Goal: Information Seeking & Learning: Learn about a topic

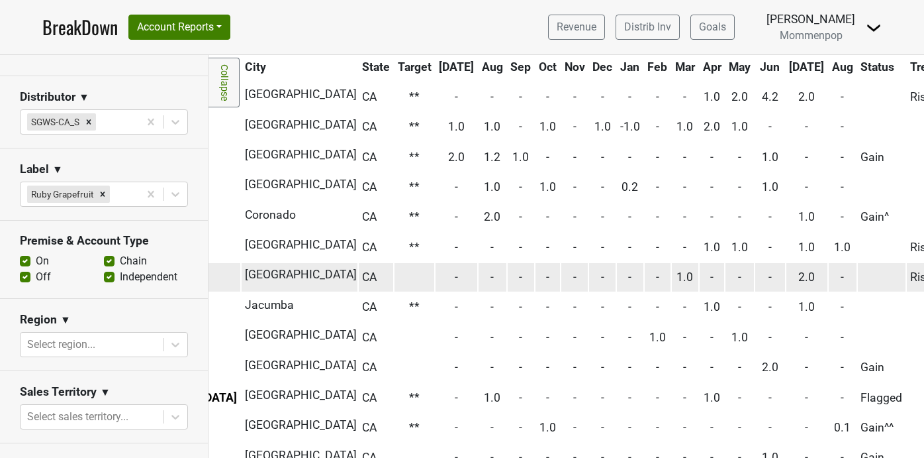
scroll to position [97, 272]
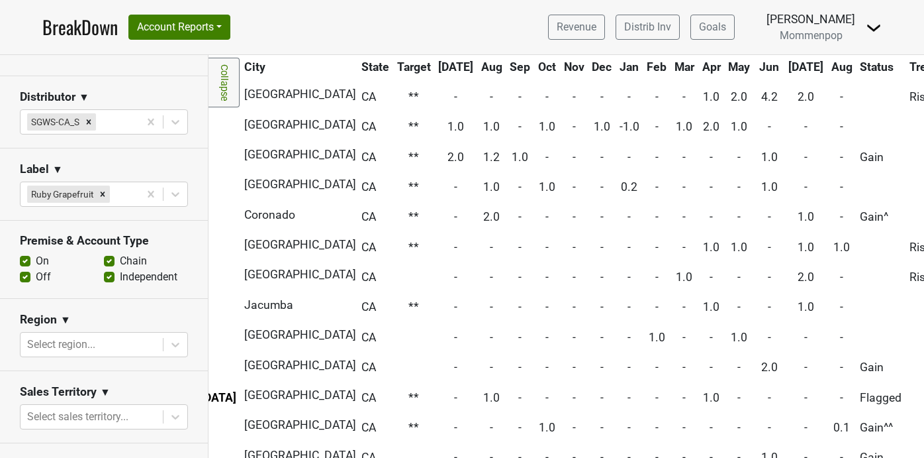
click at [786, 64] on th "[DATE]" at bounding box center [807, 67] width 42 height 24
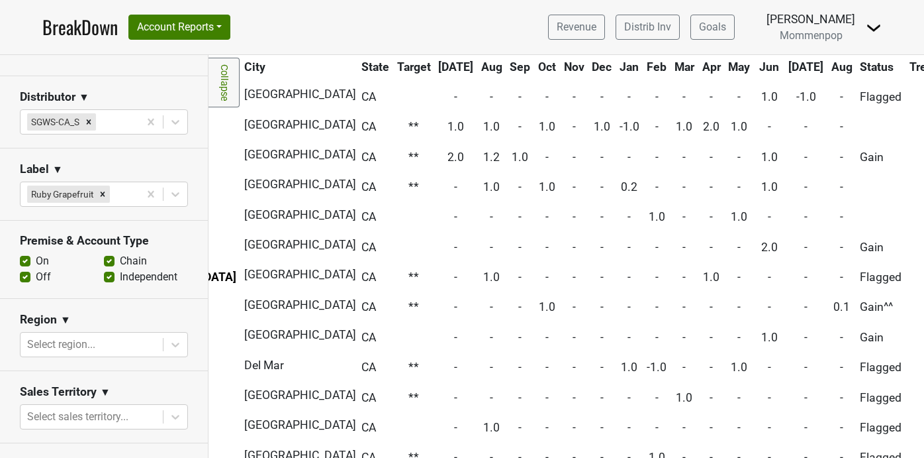
click at [786, 64] on th "[DATE]" at bounding box center [807, 67] width 42 height 24
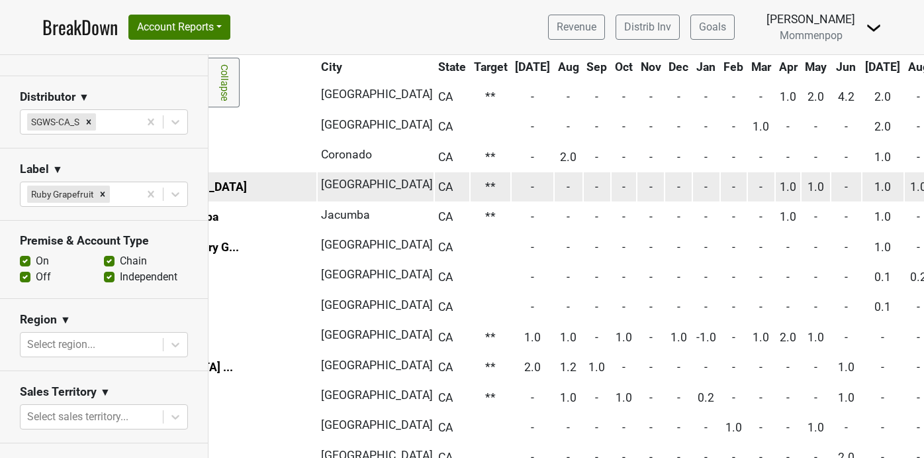
scroll to position [97, 249]
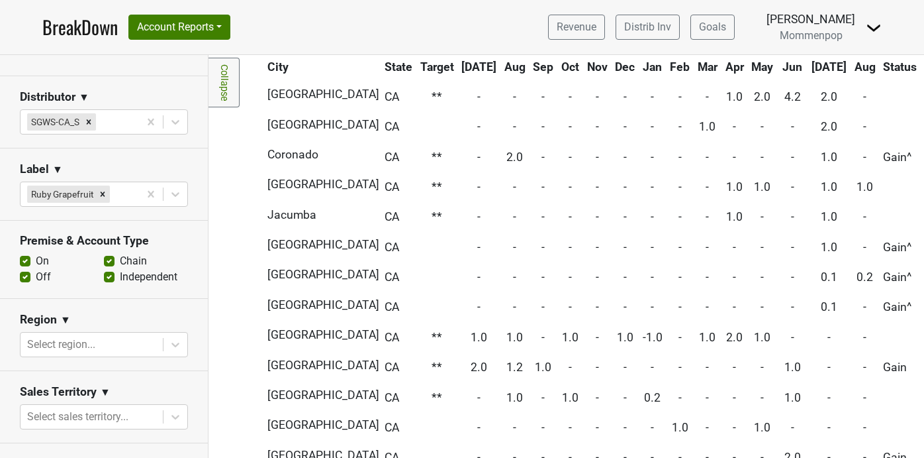
click at [778, 62] on th "Jun" at bounding box center [793, 67] width 30 height 24
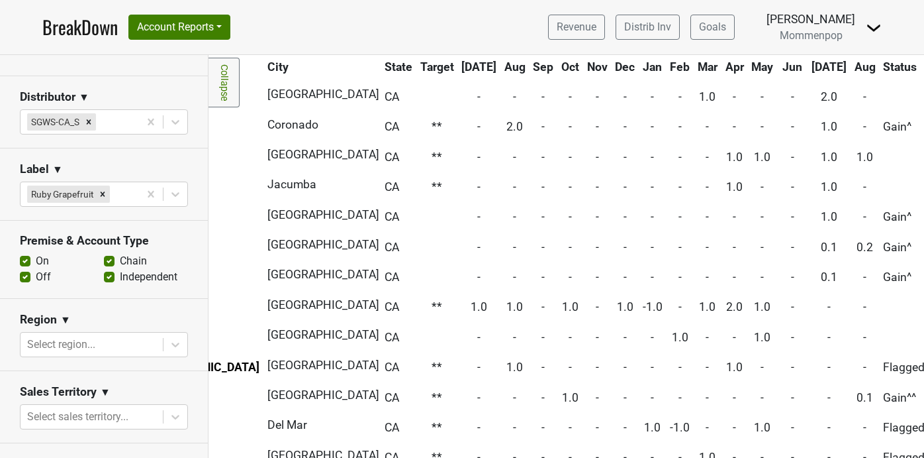
click at [778, 62] on th "Jun" at bounding box center [793, 67] width 30 height 24
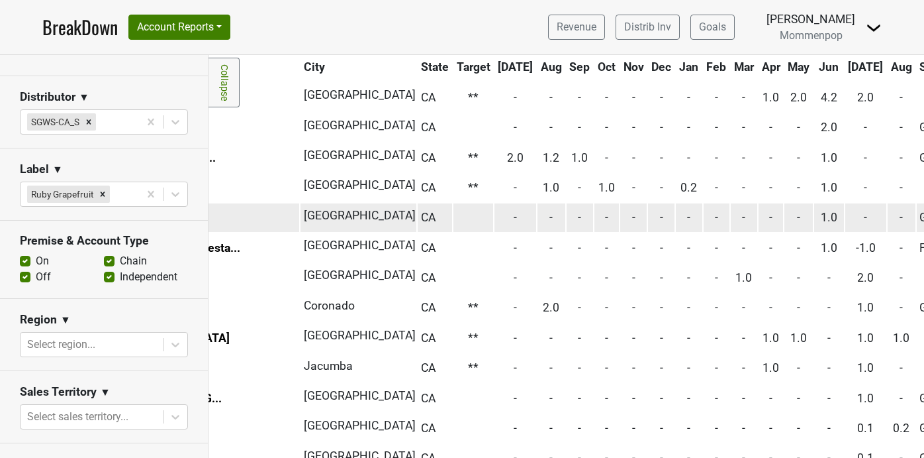
scroll to position [96, 223]
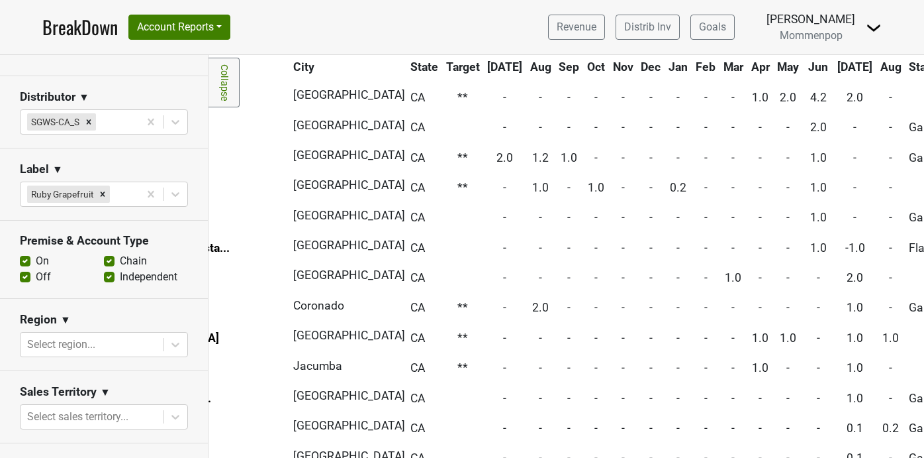
click at [877, 71] on th "Aug" at bounding box center [891, 67] width 28 height 24
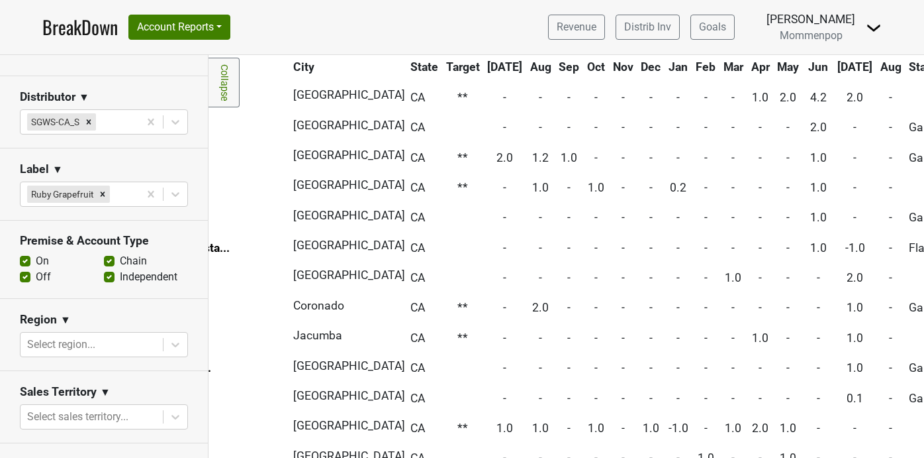
click at [877, 69] on th "Aug" at bounding box center [891, 67] width 28 height 24
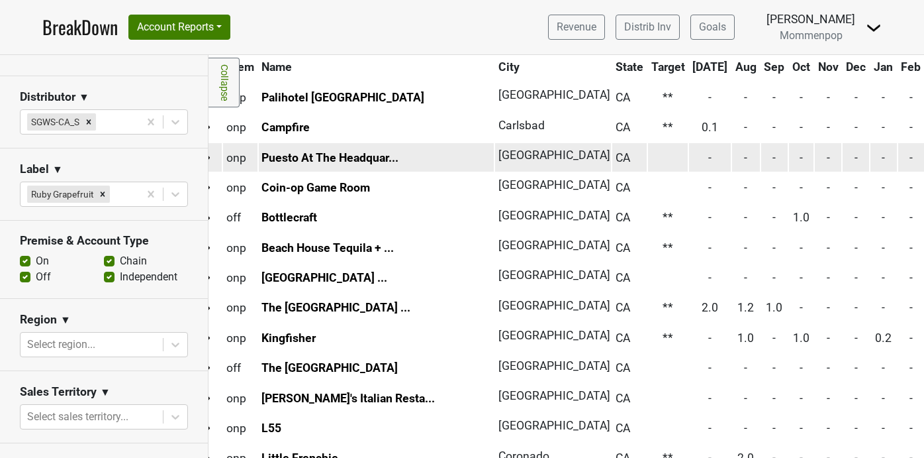
scroll to position [96, 0]
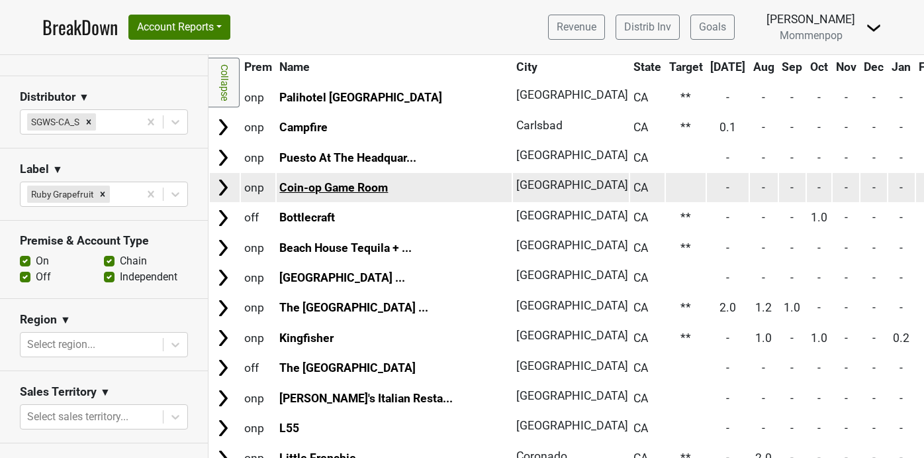
click at [360, 188] on link "Coin-op Game Room" at bounding box center [333, 187] width 109 height 13
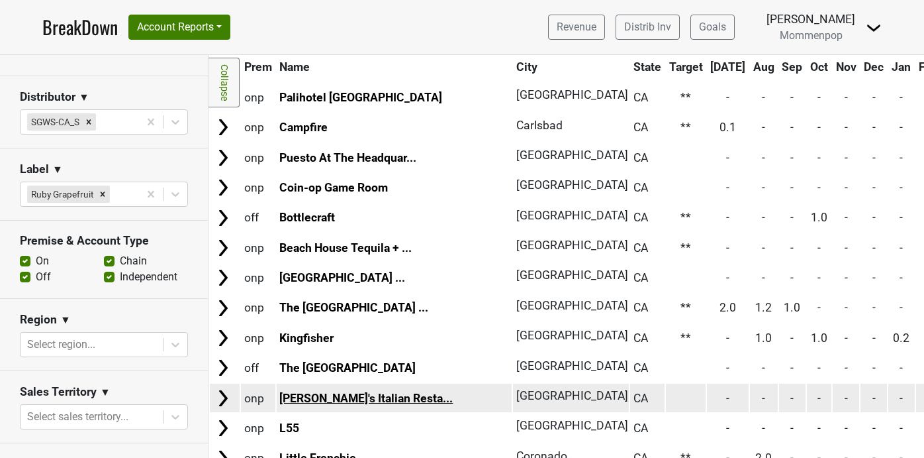
click at [341, 395] on link "[PERSON_NAME]'s Italian Resta..." at bounding box center [365, 397] width 173 height 13
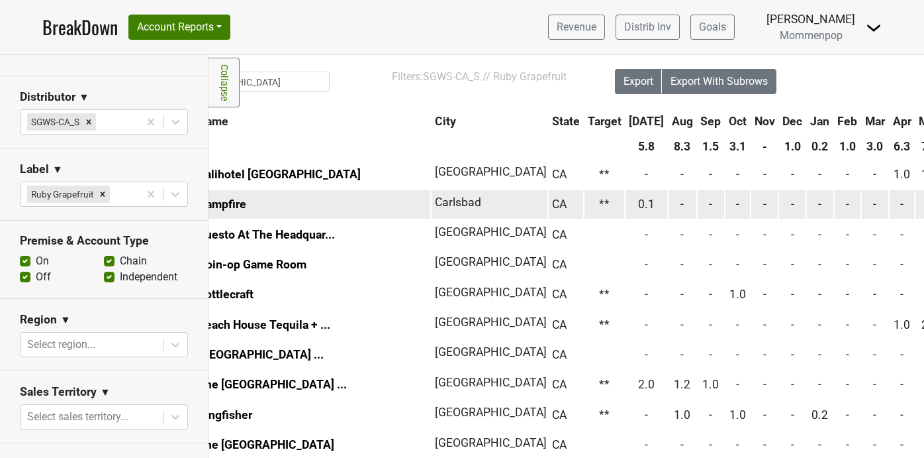
scroll to position [19, 0]
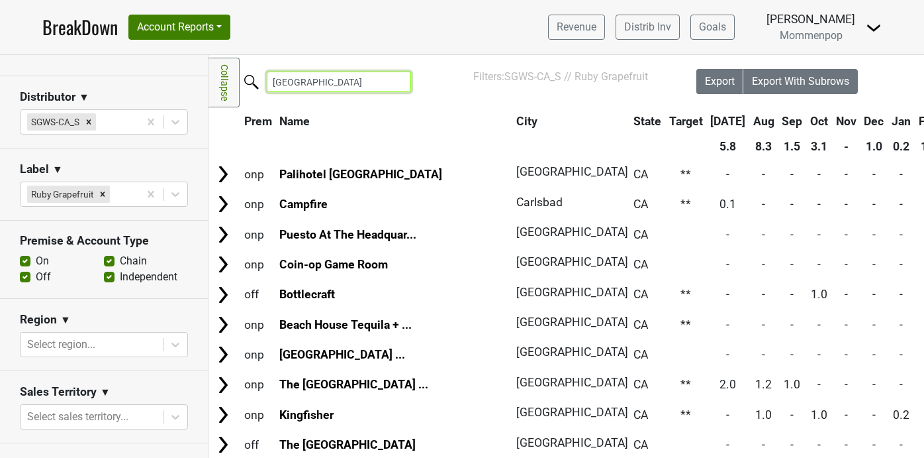
click at [390, 85] on input "[GEOGRAPHIC_DATA]" at bounding box center [339, 82] width 144 height 21
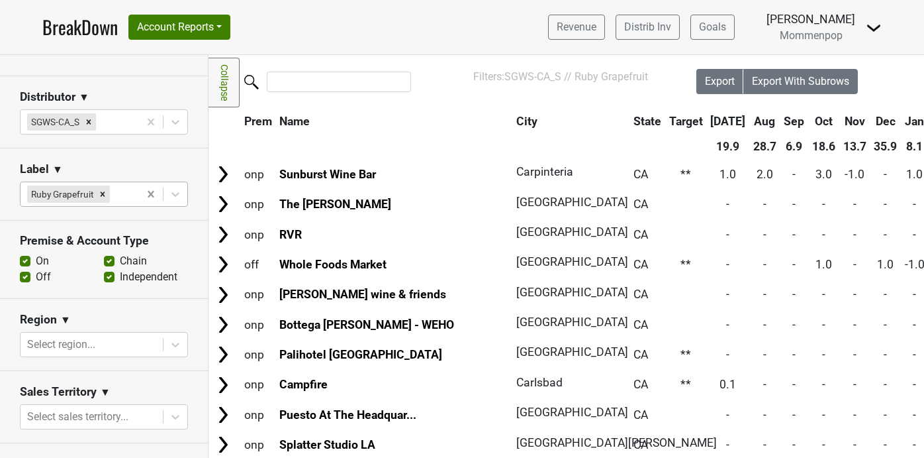
scroll to position [0, 0]
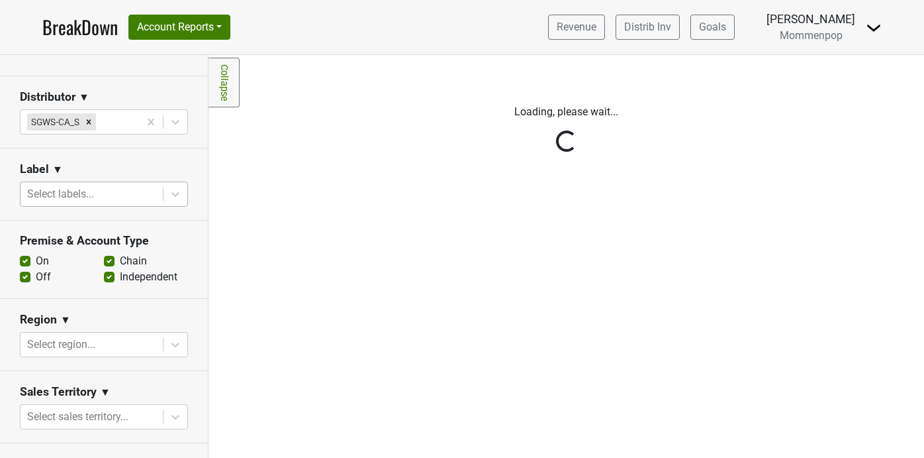
click at [111, 187] on div "Reset filters Purchased Within Last... [DATE] [DATE] Nonbuy For Last... [DATE] …" at bounding box center [104, 256] width 209 height 403
click at [181, 195] on div "Reset filters Purchased Within Last... [DATE] [DATE] Nonbuy For Last... [DATE] …" at bounding box center [104, 256] width 209 height 403
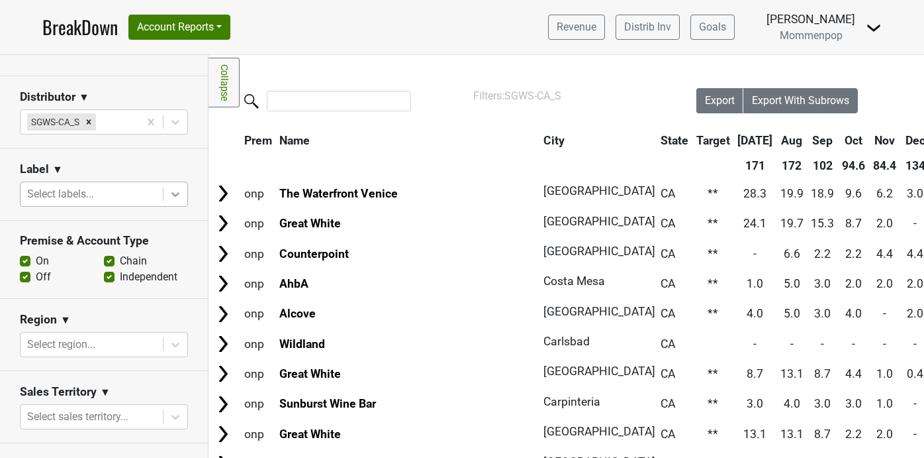
click at [171, 191] on icon at bounding box center [175, 193] width 13 height 13
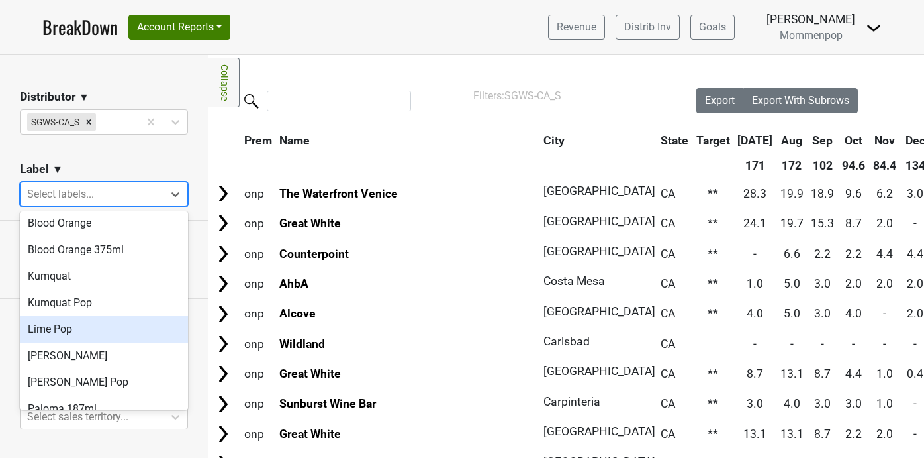
scroll to position [5, 0]
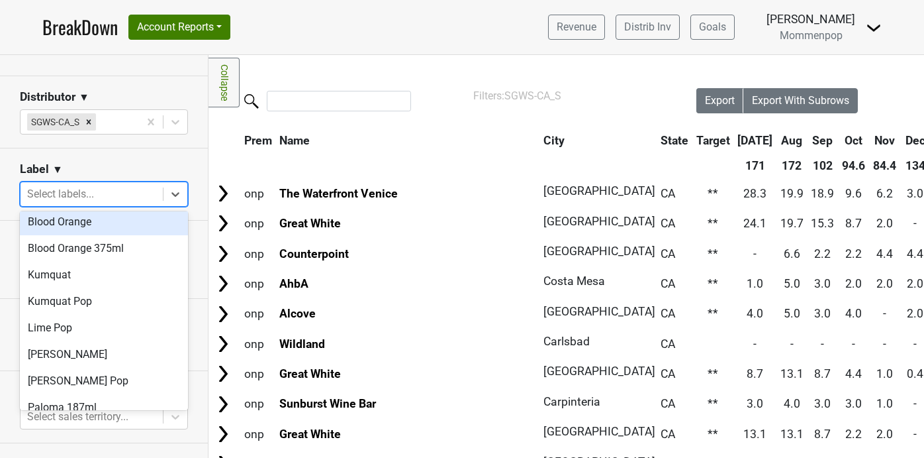
click at [113, 216] on div "Blood Orange" at bounding box center [104, 222] width 168 height 26
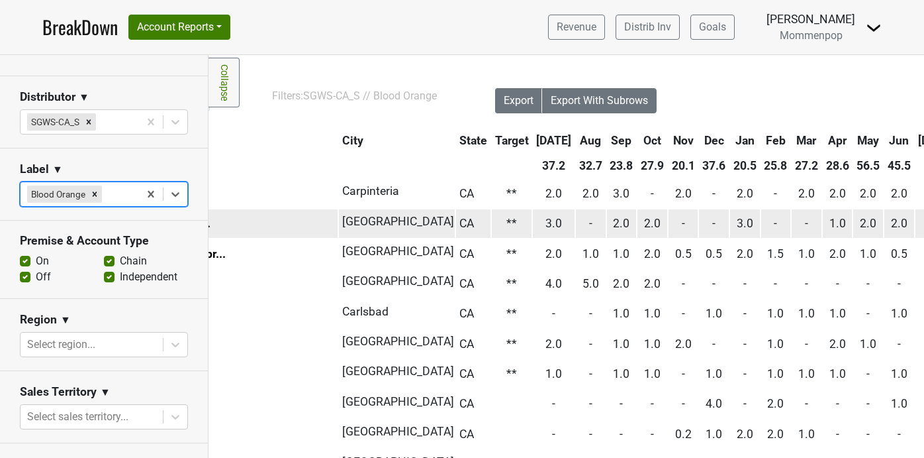
scroll to position [0, 0]
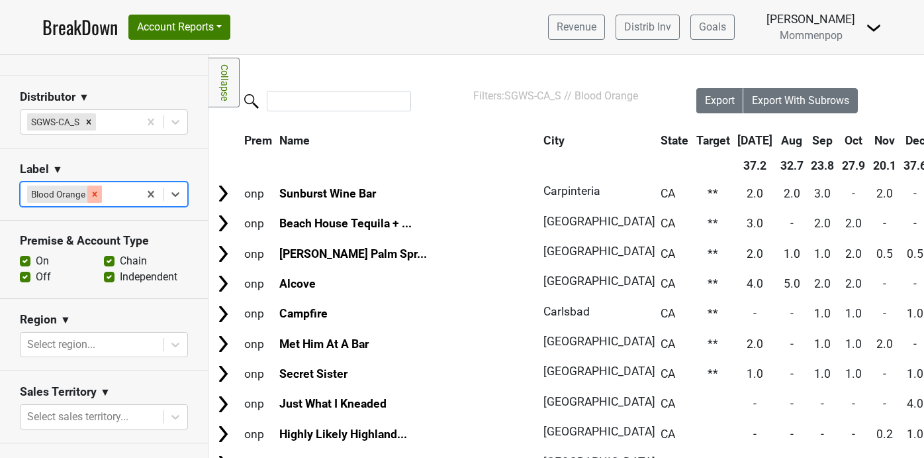
click at [93, 193] on icon "Remove Blood Orange" at bounding box center [94, 193] width 9 height 9
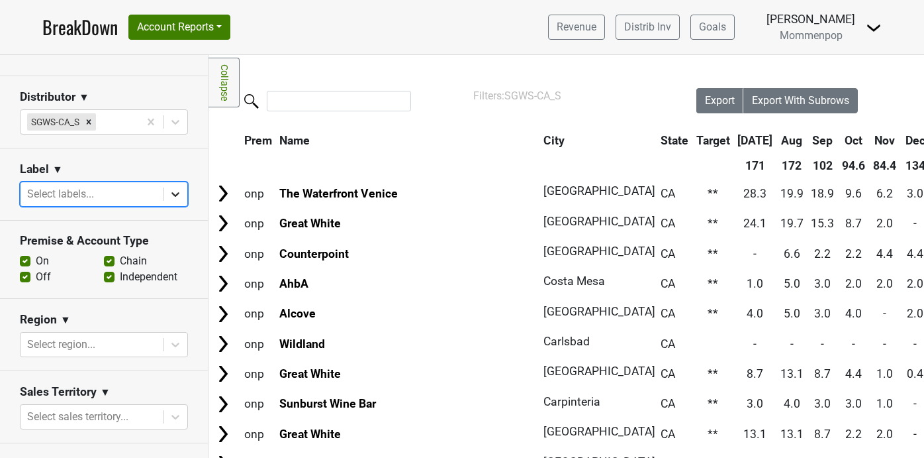
click at [181, 189] on icon at bounding box center [175, 193] width 13 height 13
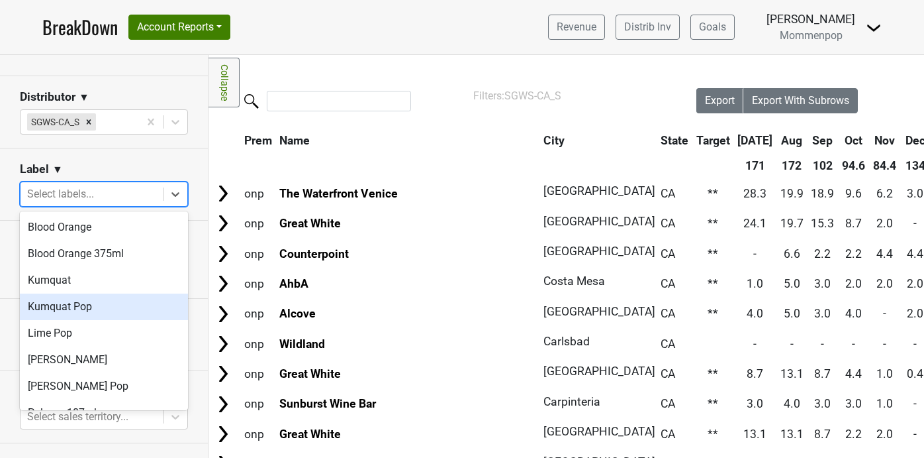
scroll to position [177, 0]
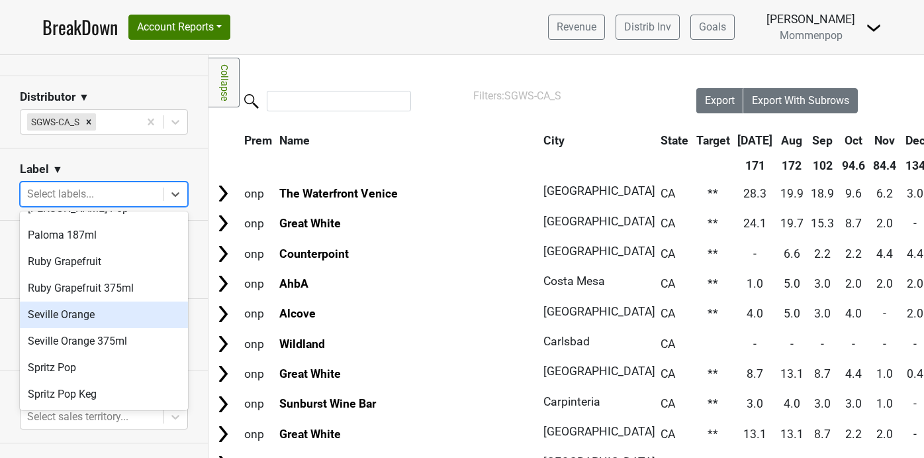
click at [137, 315] on div "Seville Orange" at bounding box center [104, 314] width 168 height 26
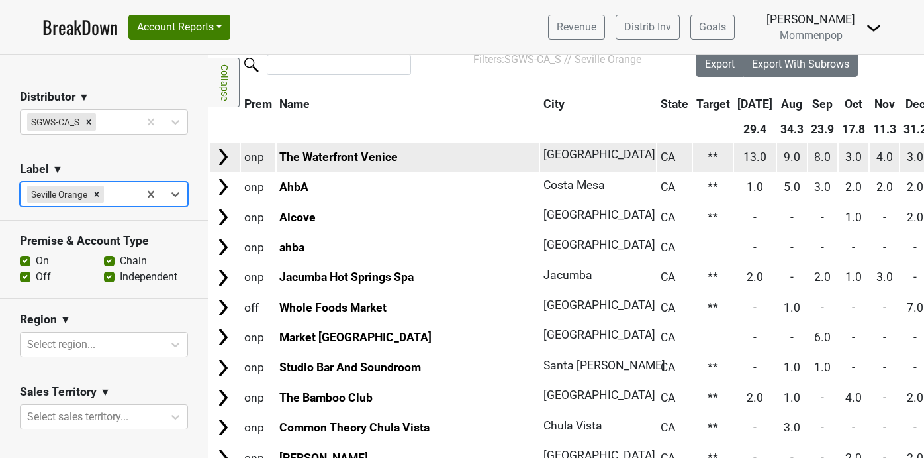
scroll to position [0, 0]
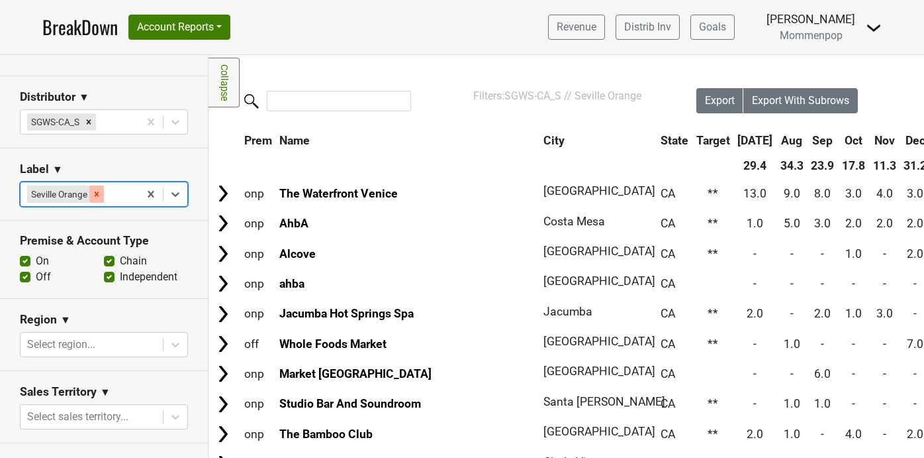
click at [101, 191] on icon "Remove Seville Orange" at bounding box center [96, 193] width 9 height 9
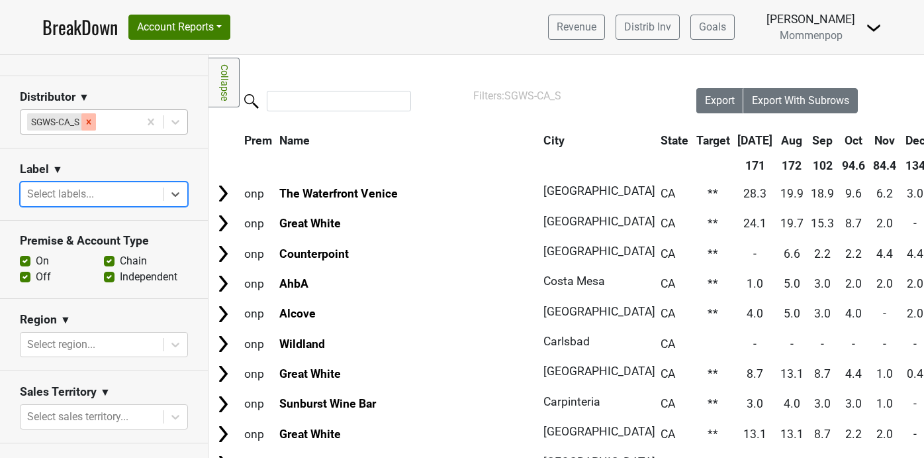
click at [90, 124] on icon "Remove SGWS-CA_S" at bounding box center [88, 121] width 9 height 9
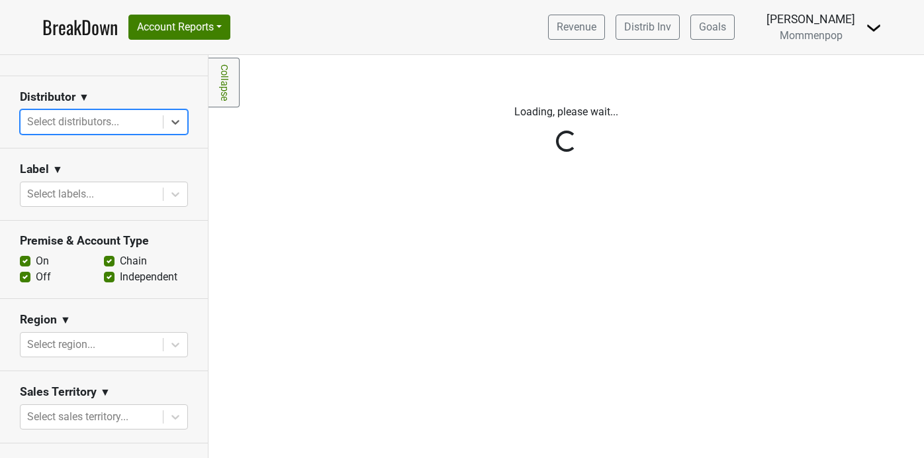
click at [173, 126] on div "Reset filters Purchased Within Last... [DATE] [DATE] Nonbuy For Last... [DATE] …" at bounding box center [104, 256] width 209 height 403
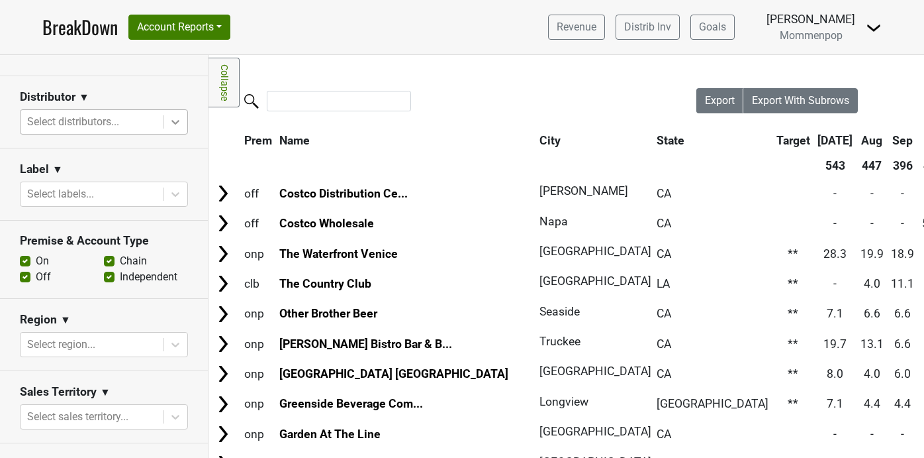
click at [179, 118] on icon at bounding box center [175, 121] width 13 height 13
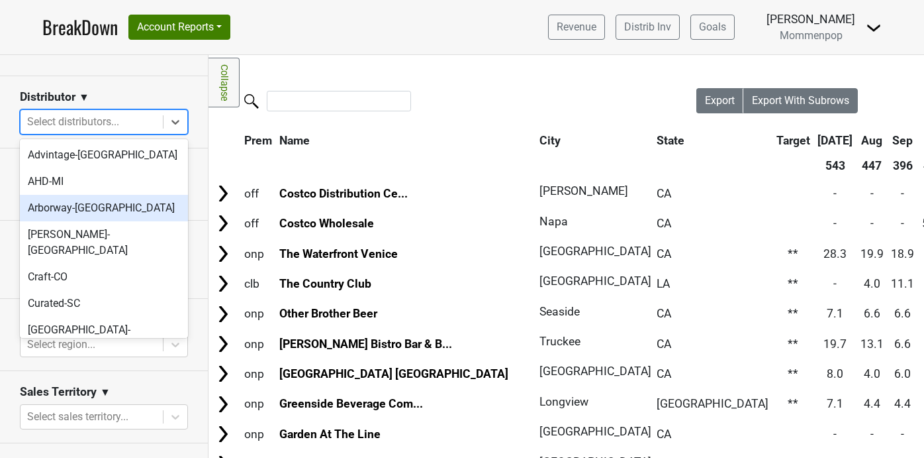
scroll to position [416, 0]
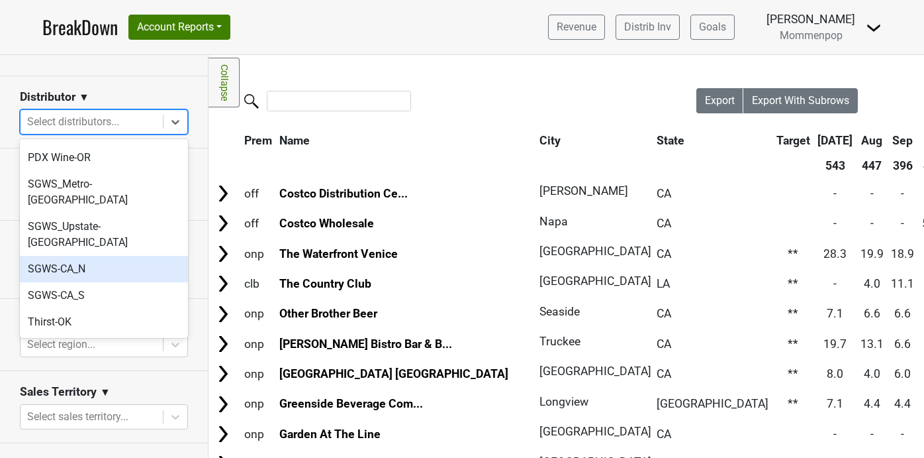
click at [126, 256] on div "SGWS-CA_N" at bounding box center [104, 269] width 168 height 26
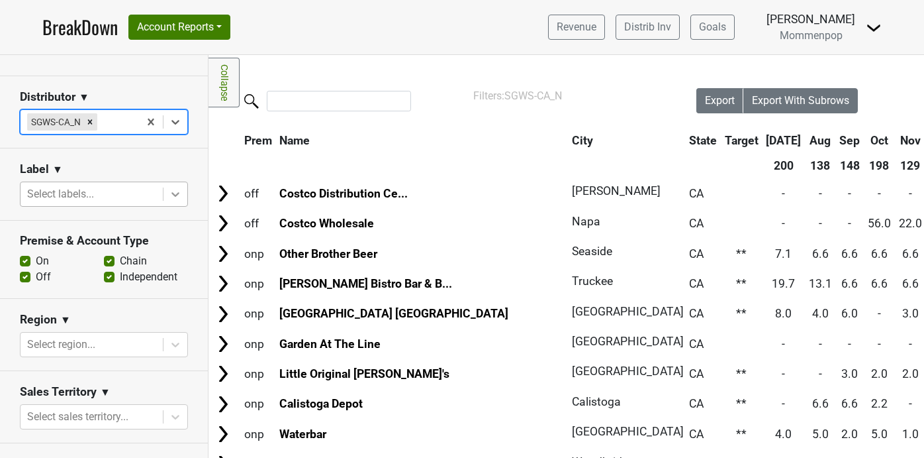
click at [175, 196] on icon at bounding box center [175, 194] width 8 height 5
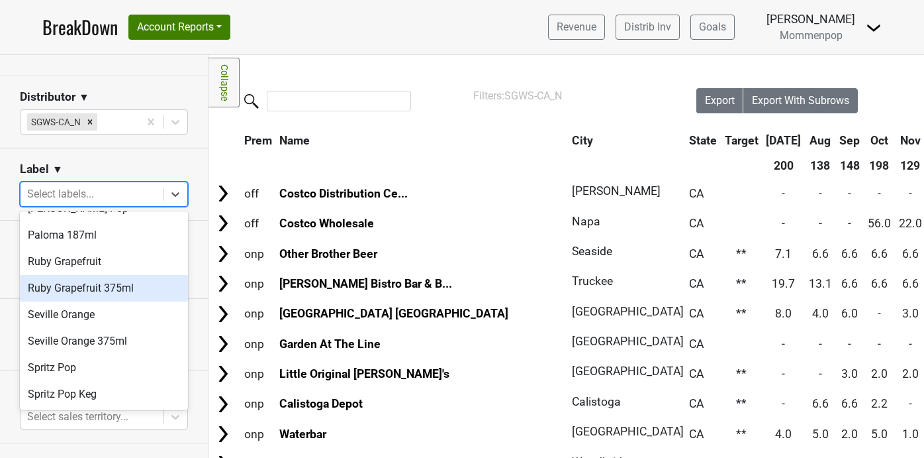
scroll to position [164, 0]
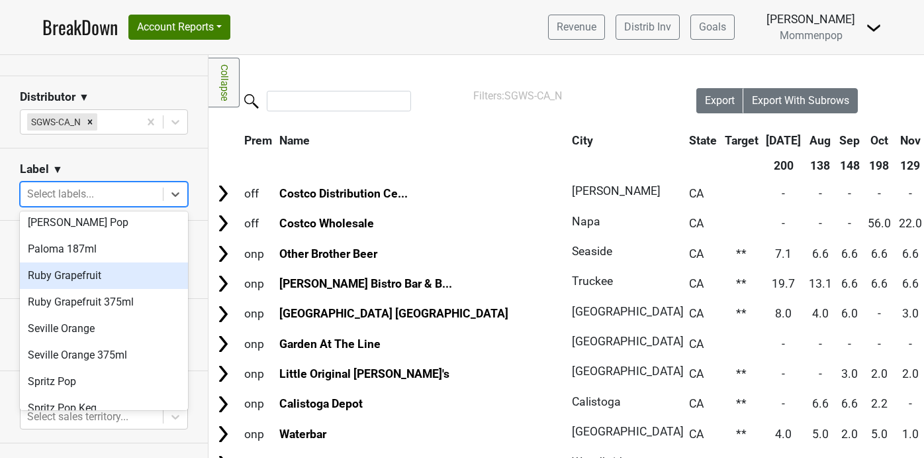
click at [111, 282] on div "Ruby Grapefruit" at bounding box center [104, 275] width 168 height 26
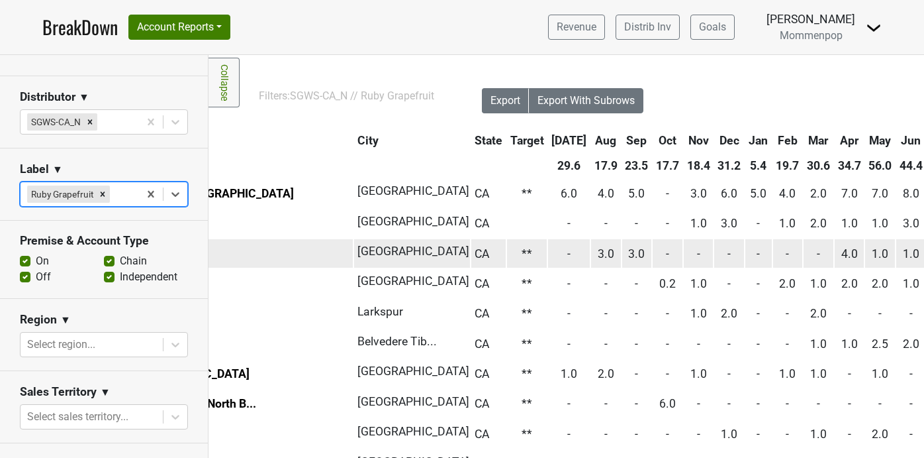
scroll to position [0, 295]
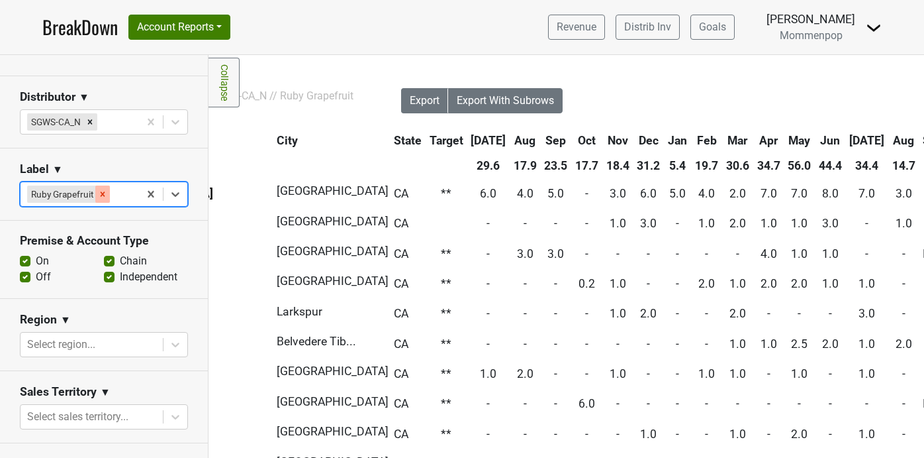
click at [107, 191] on icon "Remove Ruby Grapefruit" at bounding box center [102, 193] width 9 height 9
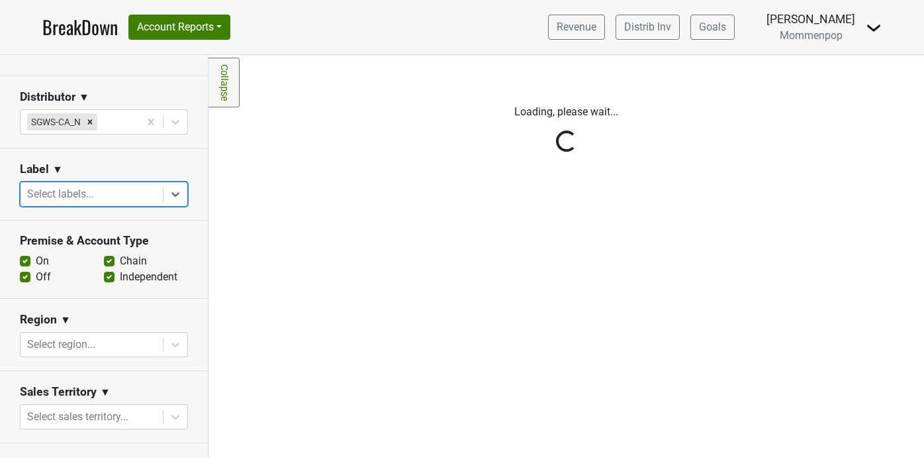
scroll to position [0, 0]
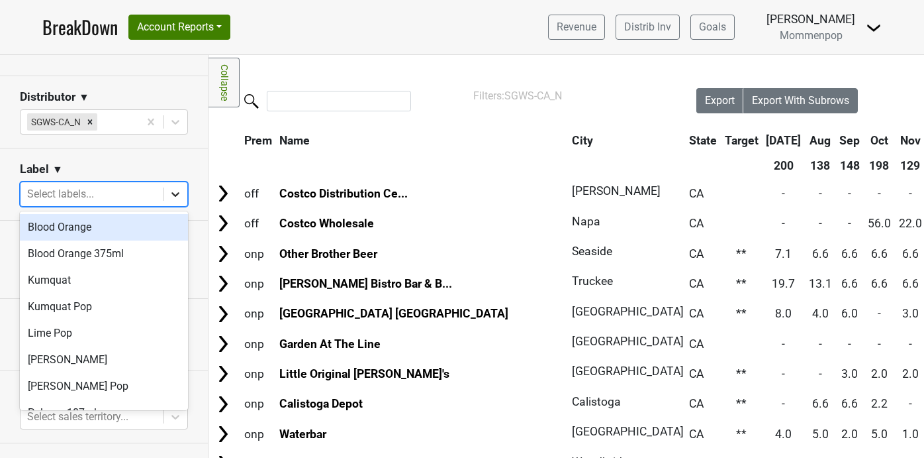
click at [164, 191] on div at bounding box center [176, 194] width 24 height 24
click at [123, 223] on div "Blood Orange" at bounding box center [104, 227] width 168 height 26
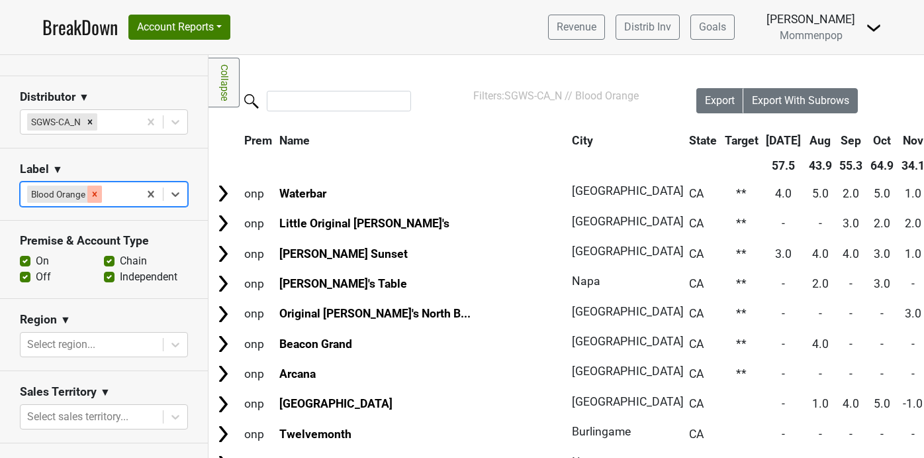
click at [91, 192] on icon "Remove Blood Orange" at bounding box center [94, 193] width 9 height 9
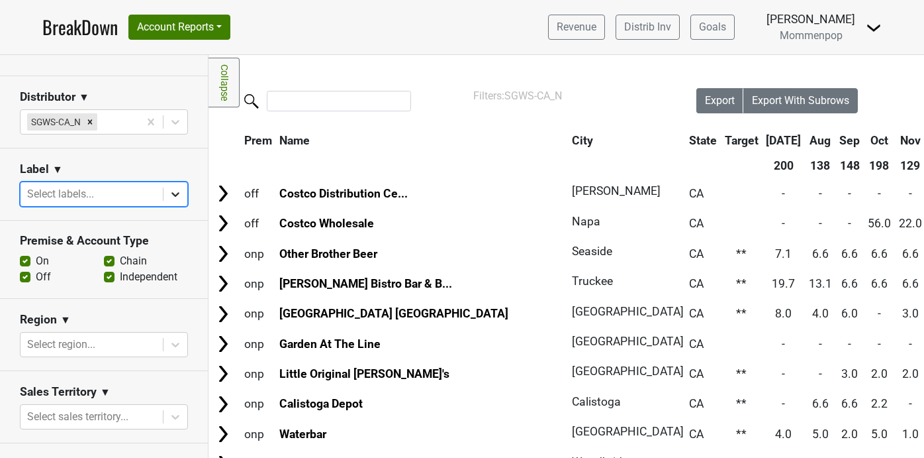
click at [173, 191] on icon at bounding box center [175, 193] width 13 height 13
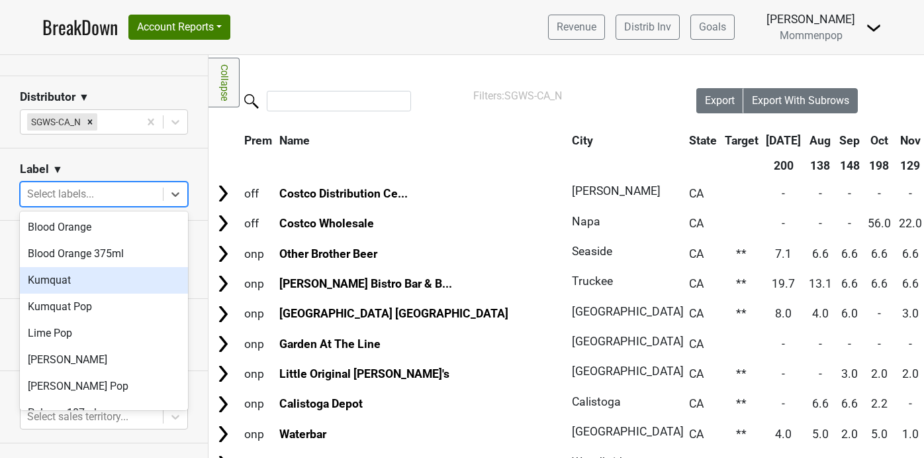
scroll to position [177, 0]
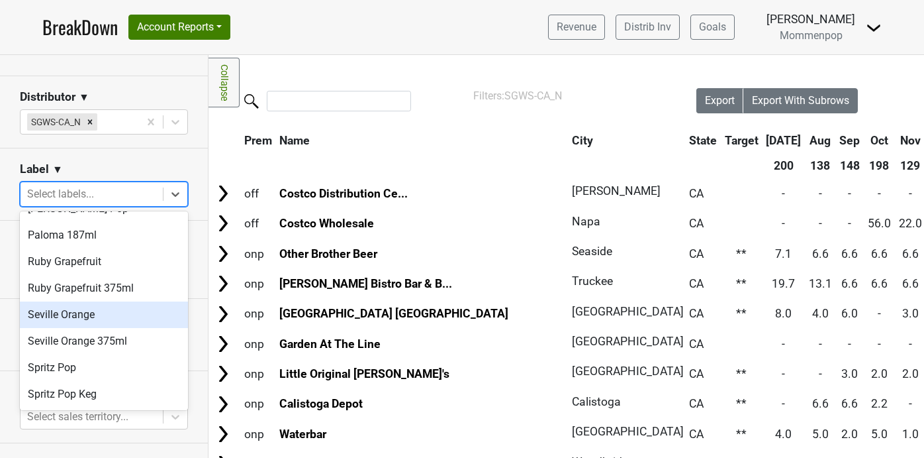
click at [136, 310] on div "Seville Orange" at bounding box center [104, 314] width 168 height 26
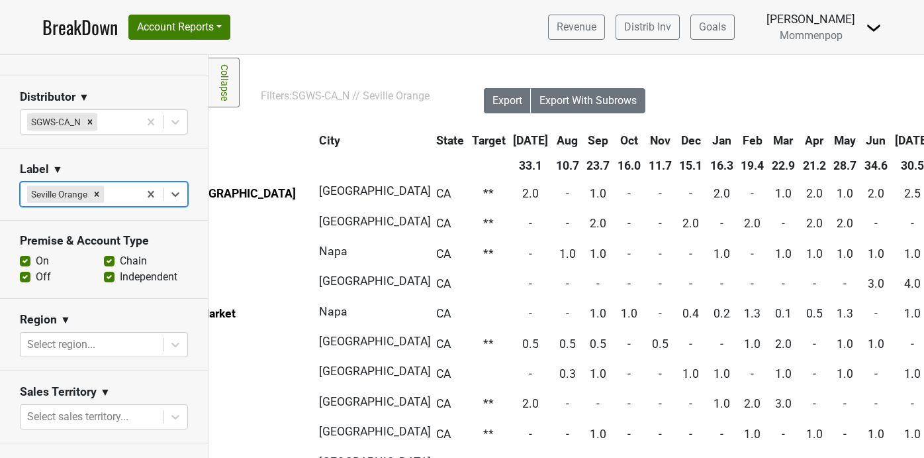
scroll to position [0, 324]
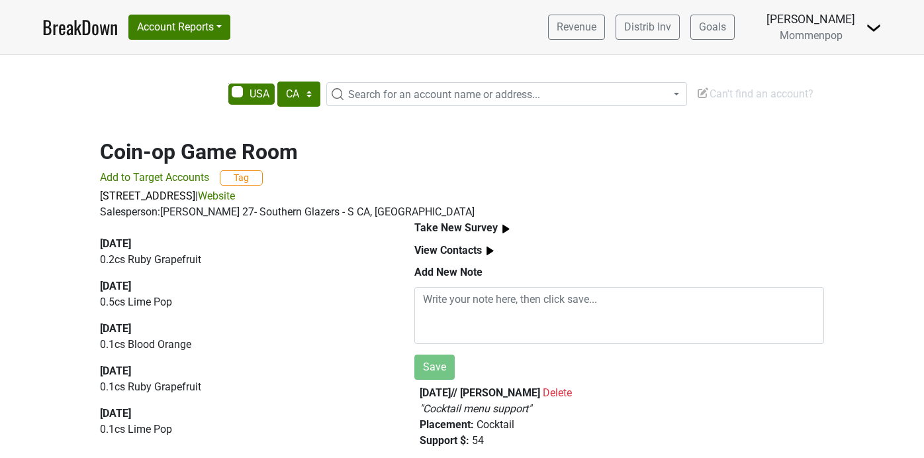
select select "CA"
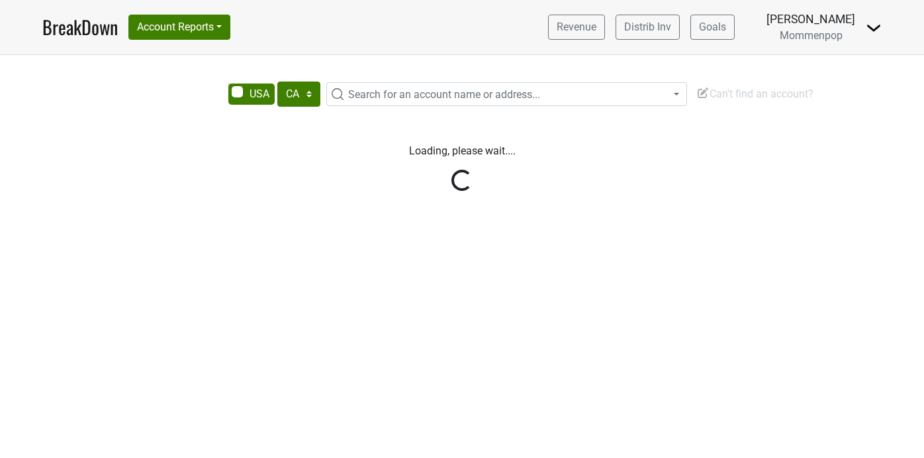
select select "CA"
